Goal: Use online tool/utility: Use online tool/utility

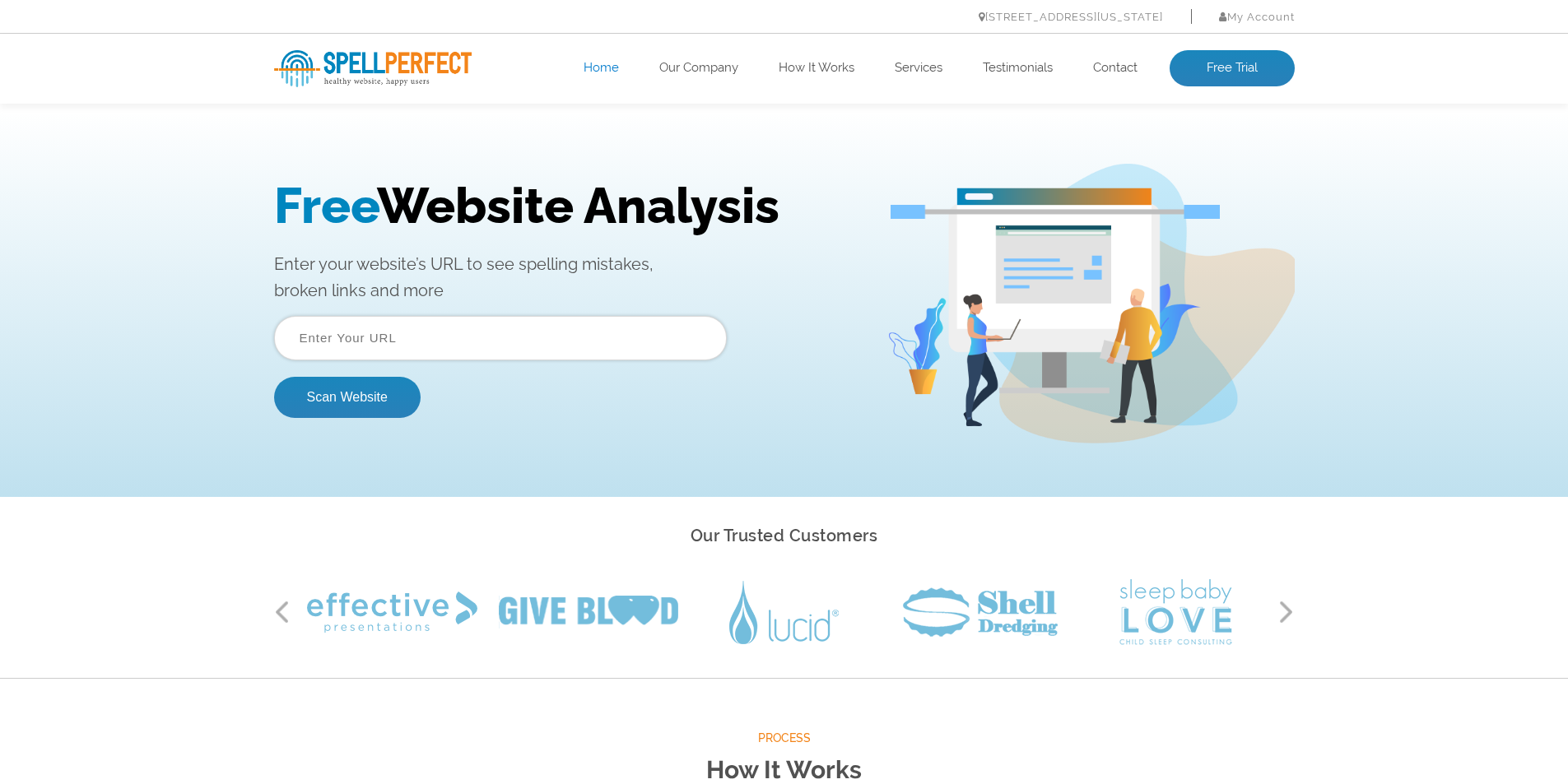
click at [324, 336] on input "text" at bounding box center [500, 338] width 453 height 44
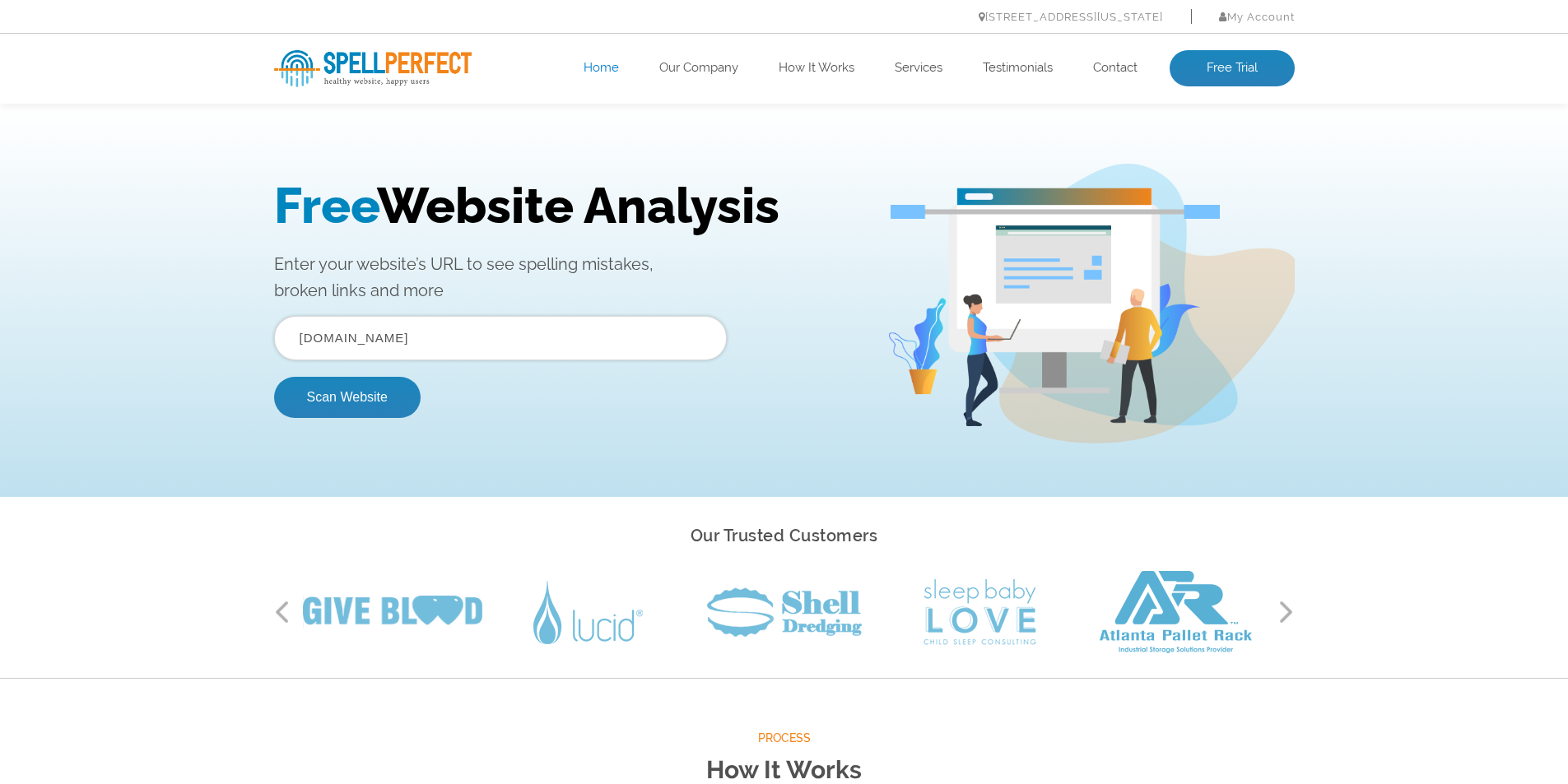
type input "[DOMAIN_NAME]"
click at [274, 377] on button "Scan Website" at bounding box center [347, 397] width 147 height 41
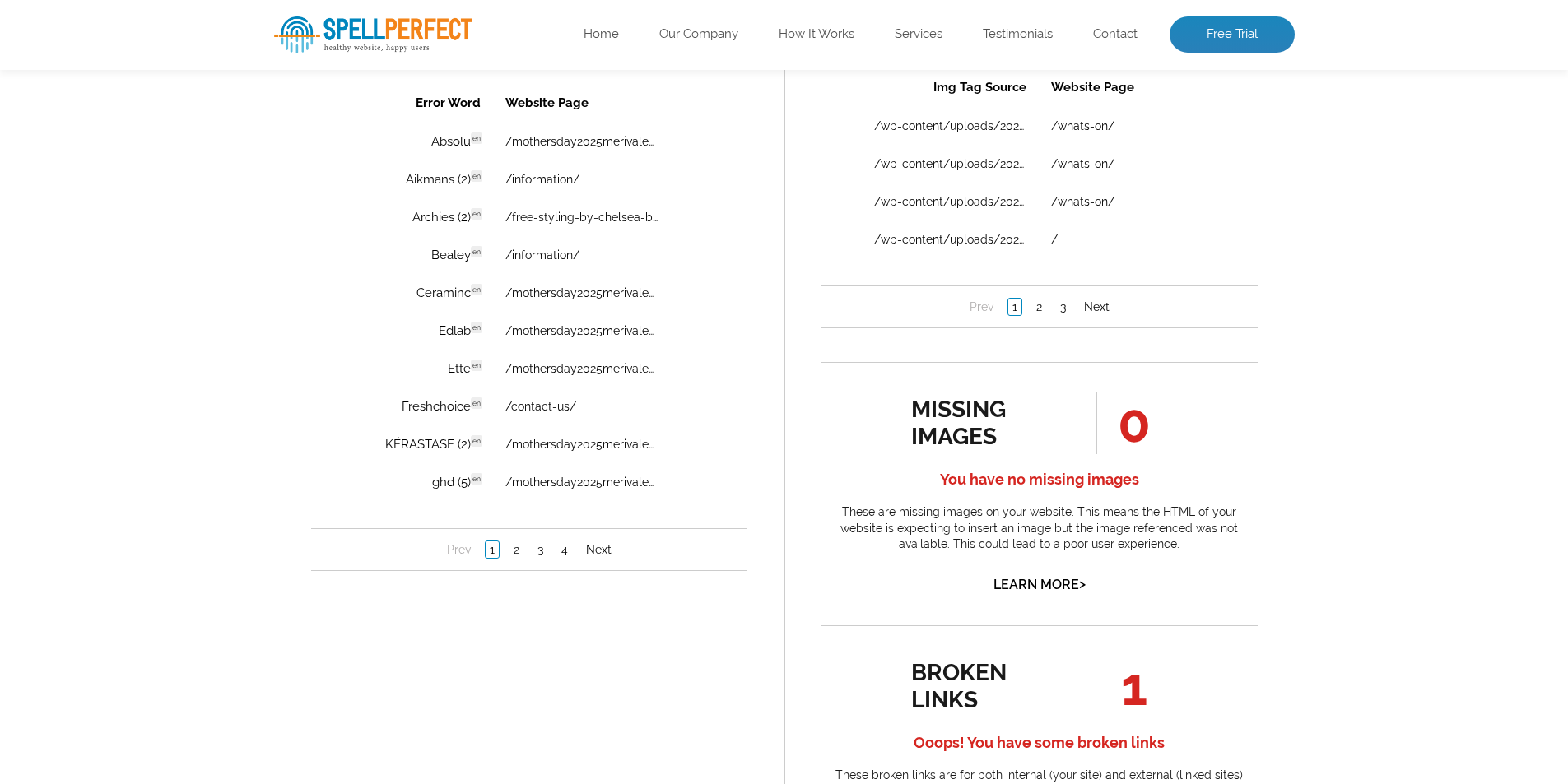
scroll to position [1207, 0]
click at [518, 552] on link "2" at bounding box center [515, 550] width 14 height 17
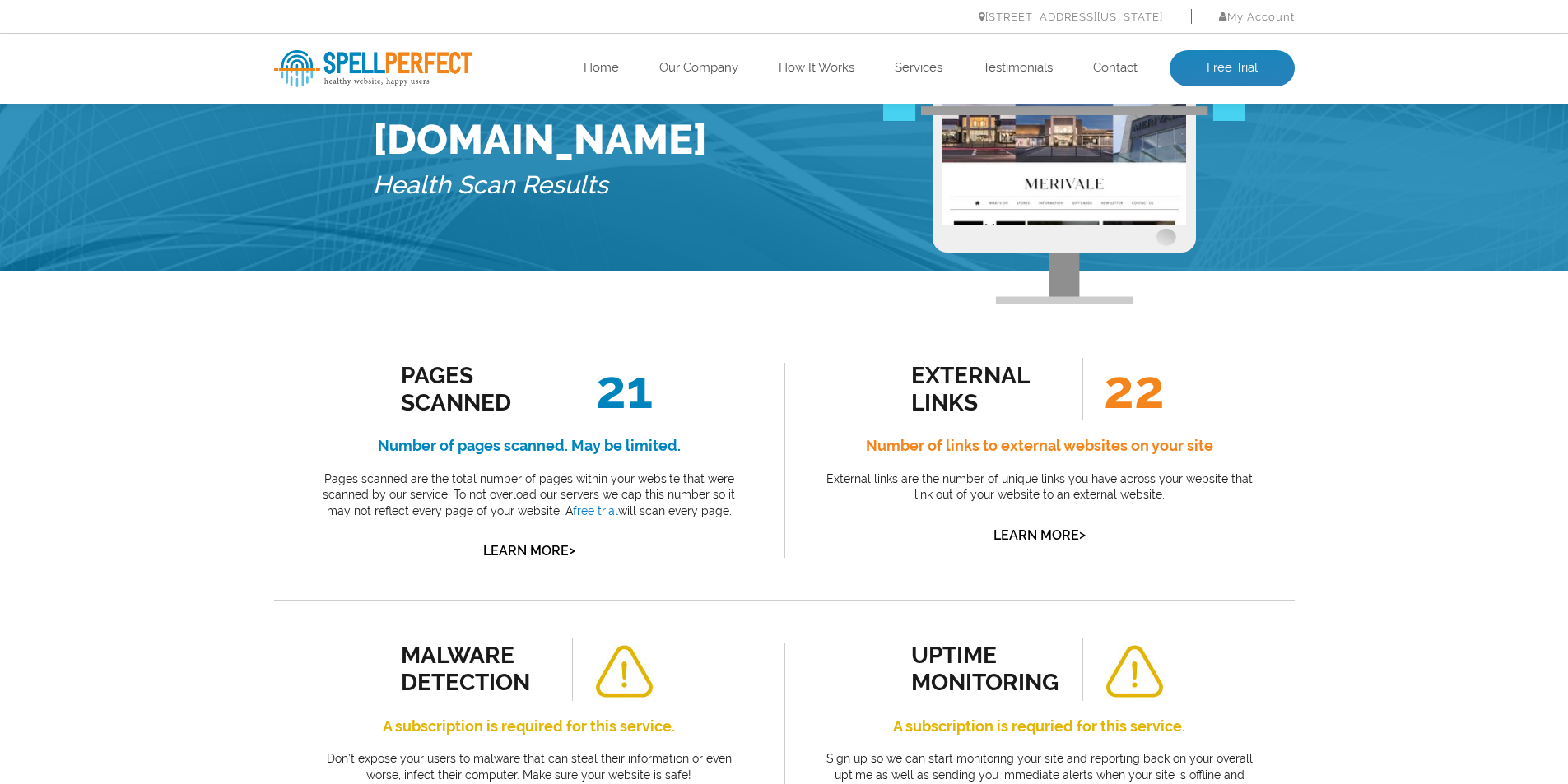
scroll to position [0, 0]
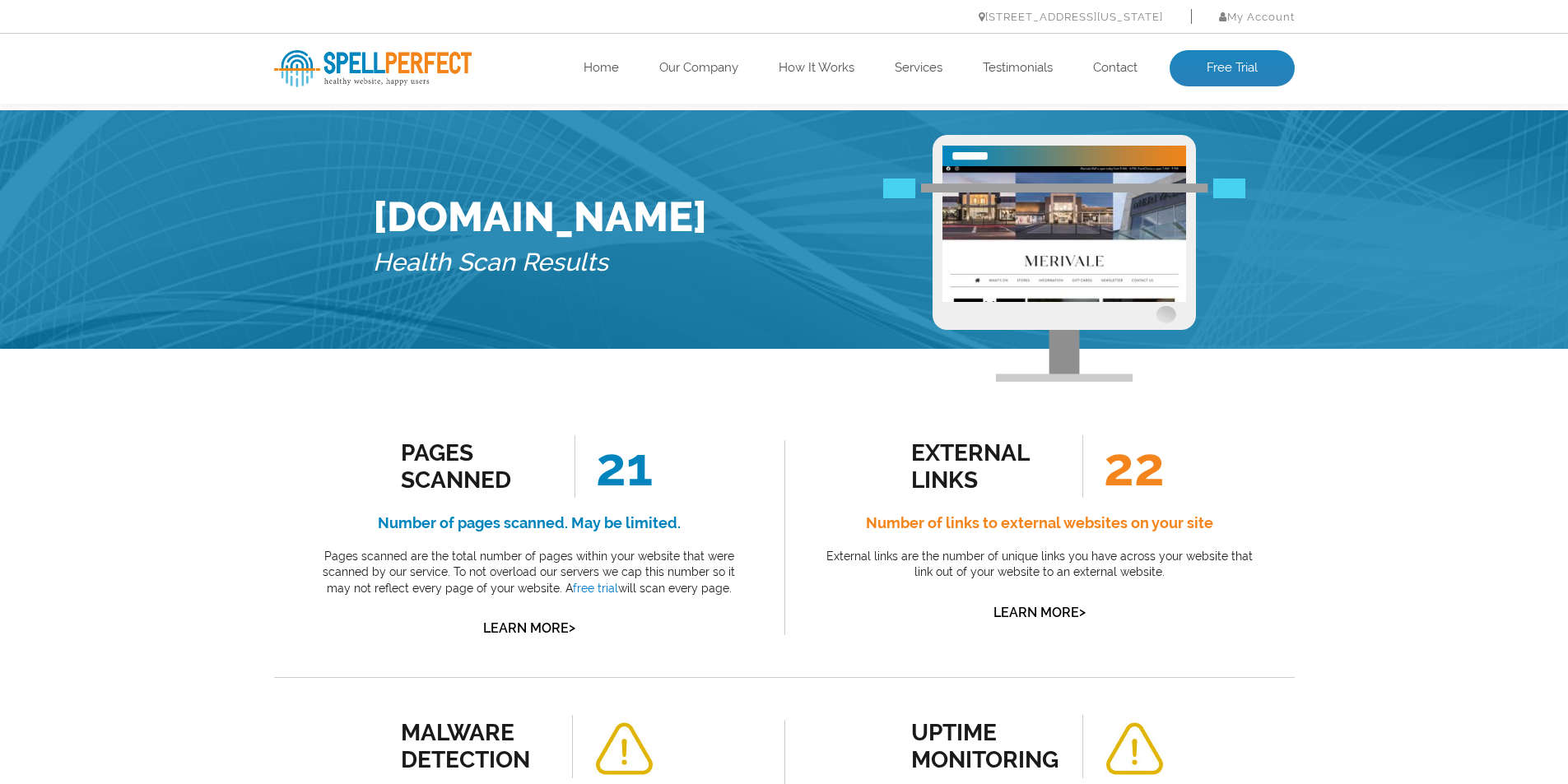
click at [538, 348] on div "Merivalemall.co.nz Health Scan Results" at bounding box center [540, 241] width 334 height 214
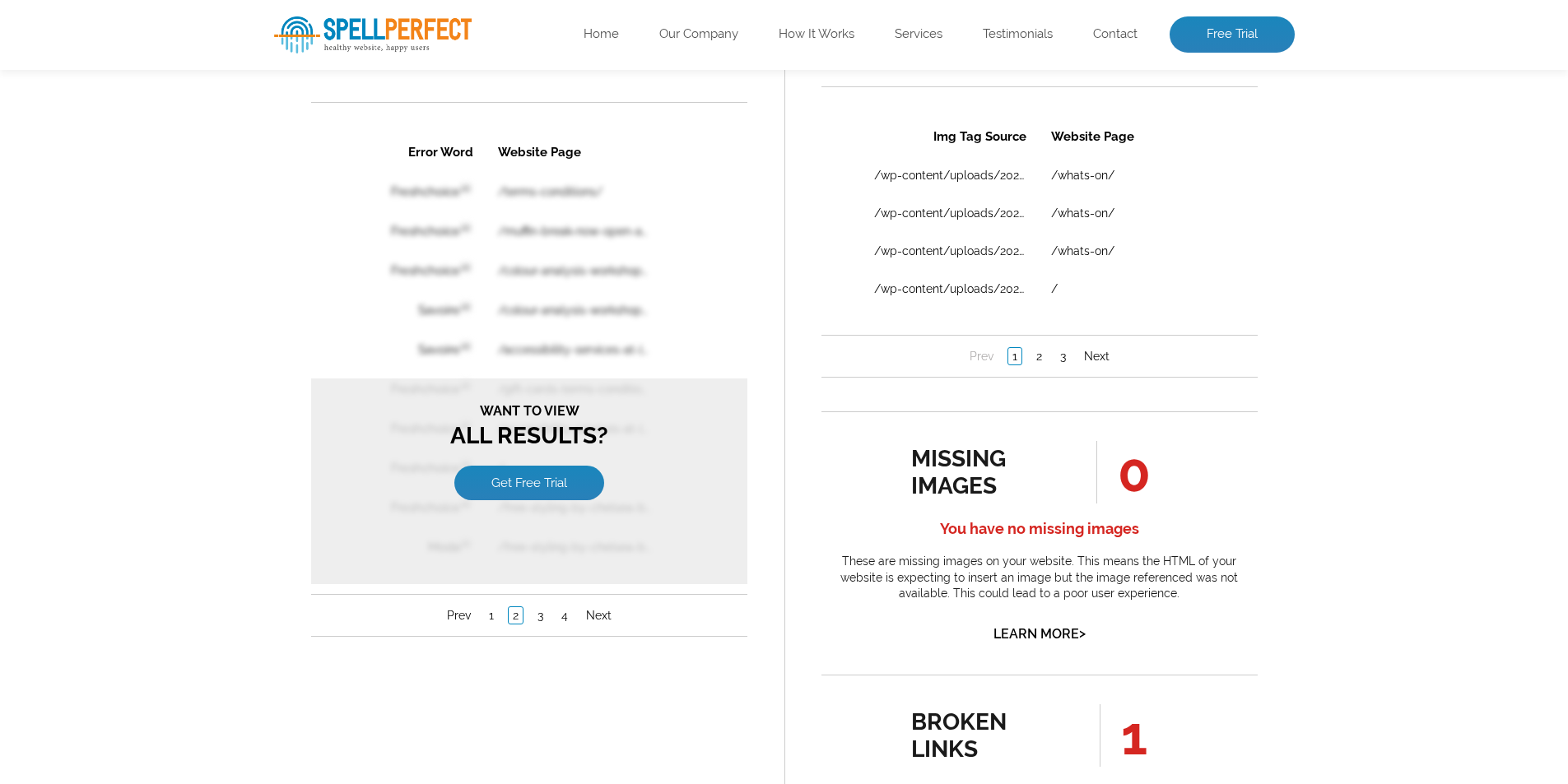
scroll to position [1159, 0]
click at [489, 612] on link "1" at bounding box center [490, 615] width 13 height 17
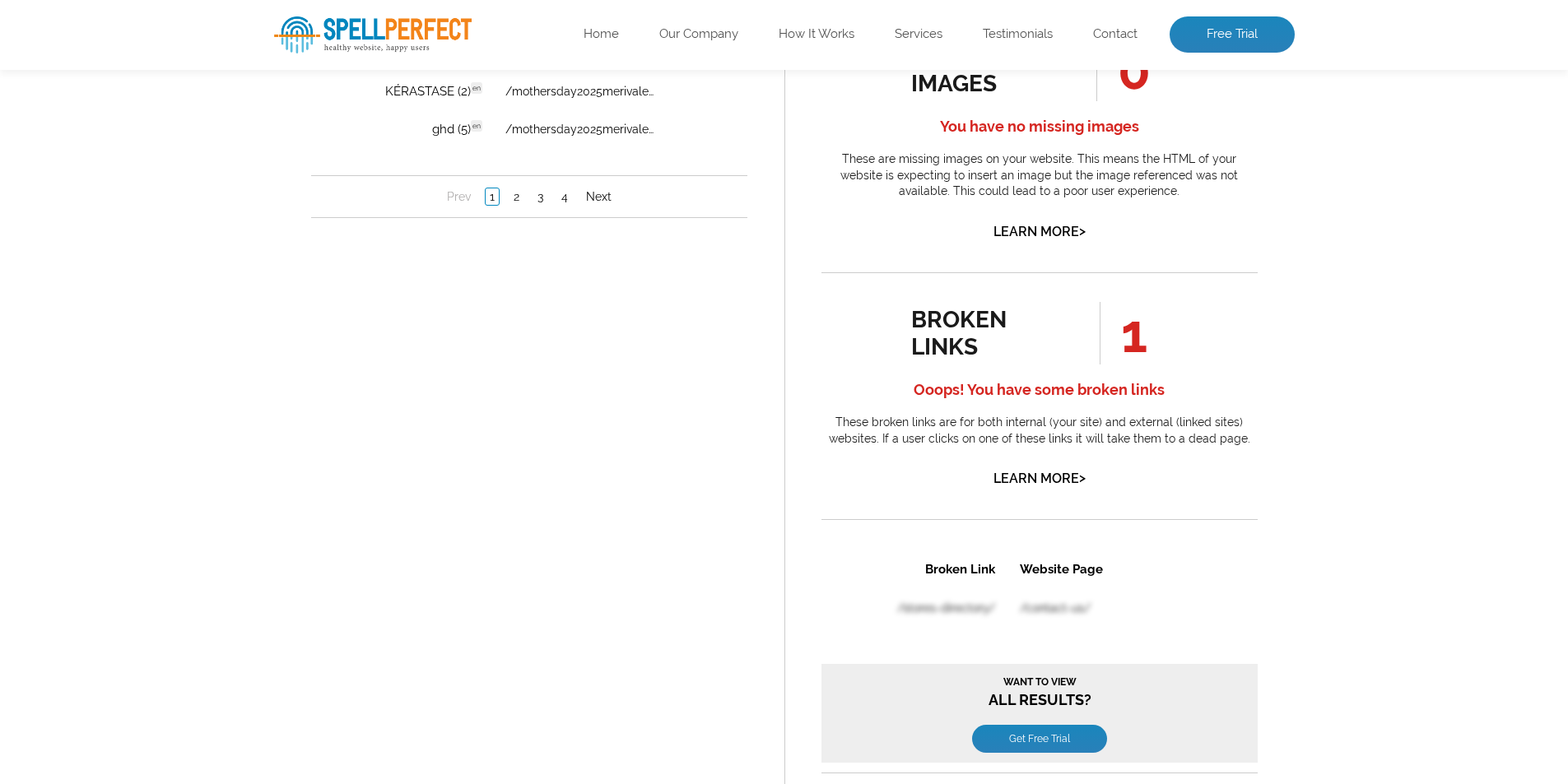
scroll to position [1297, 0]
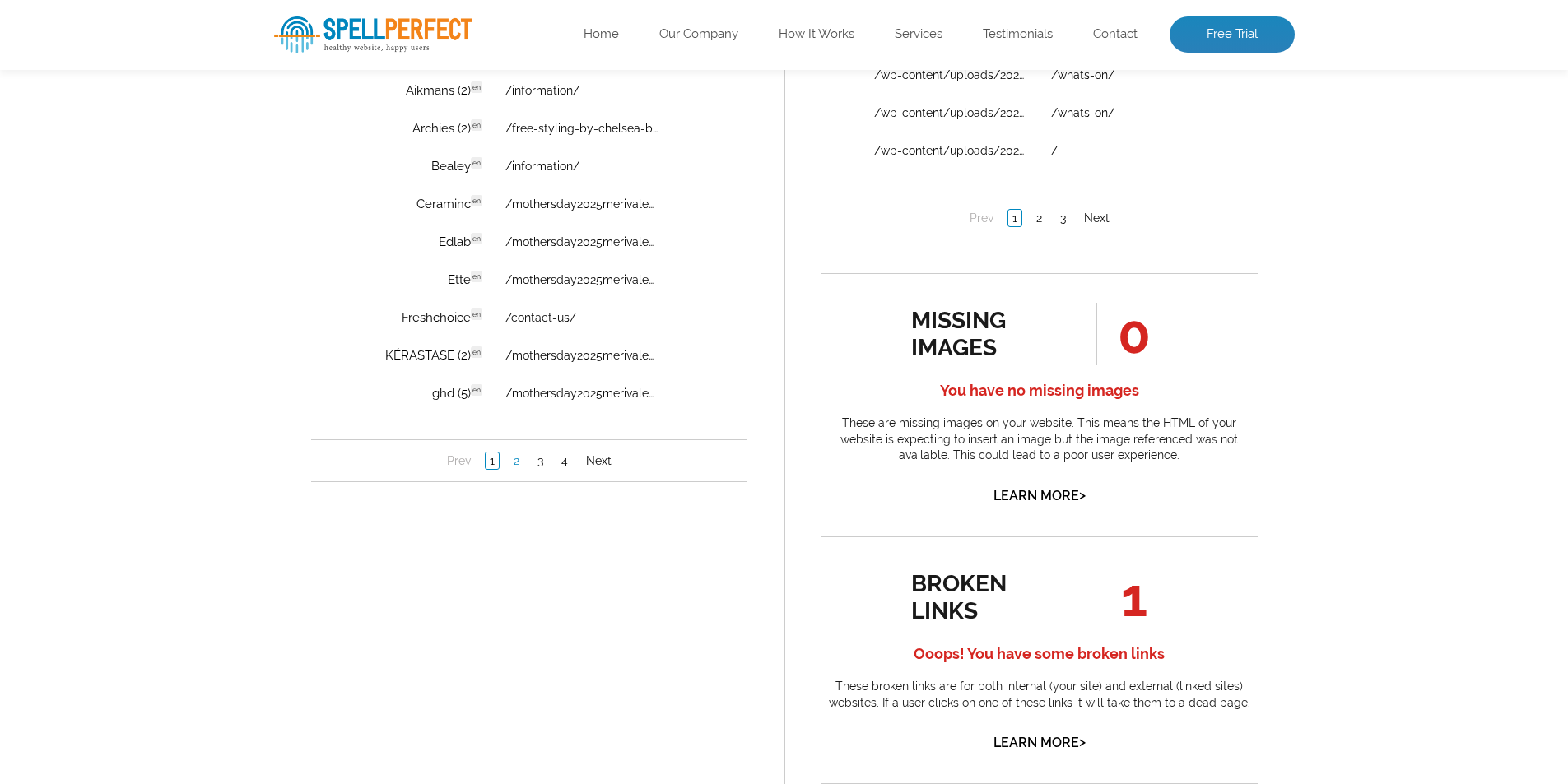
click at [514, 457] on link "2" at bounding box center [515, 462] width 14 height 17
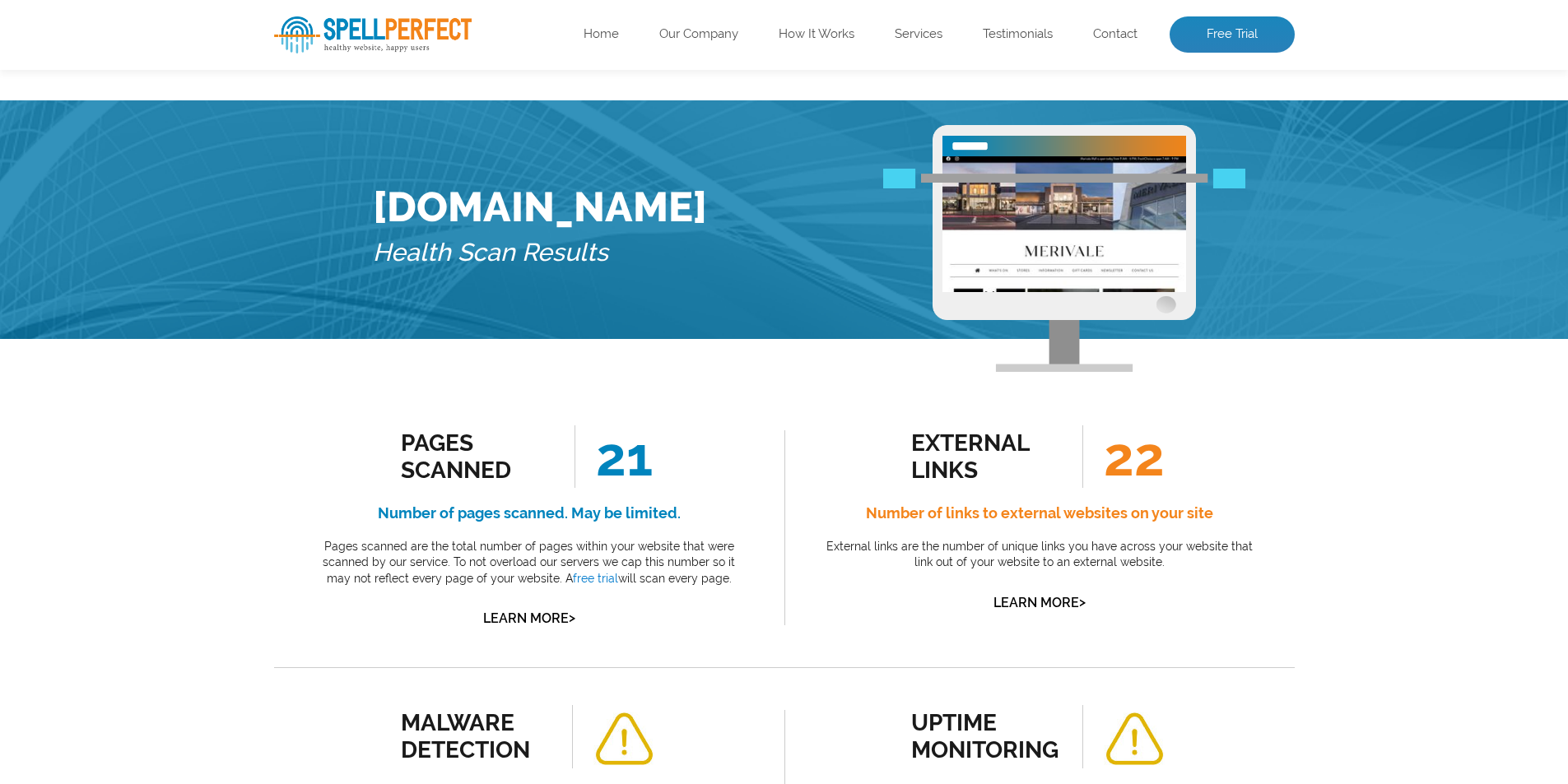
scroll to position [0, 0]
